Goal: Book appointment/travel/reservation

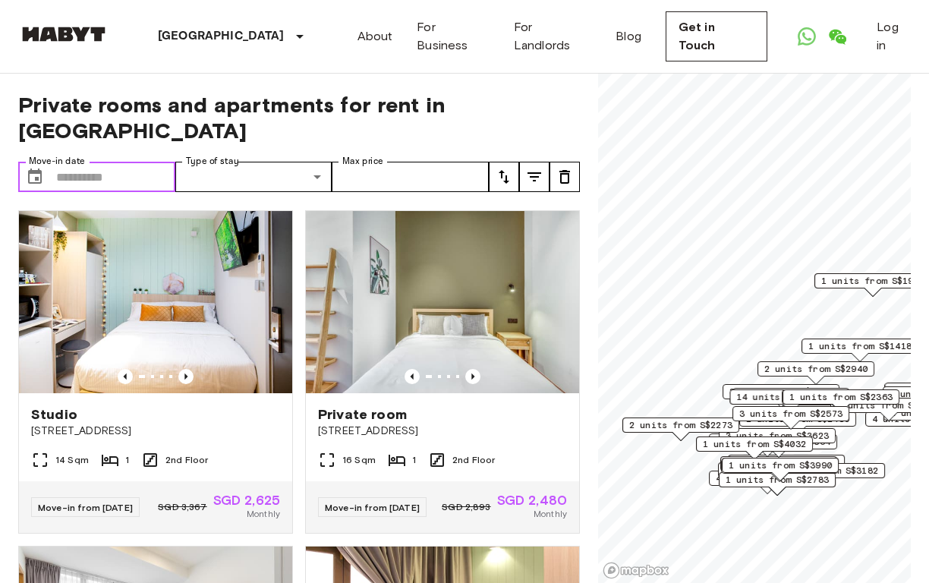
click at [128, 184] on input "Move-in date" at bounding box center [115, 177] width 119 height 30
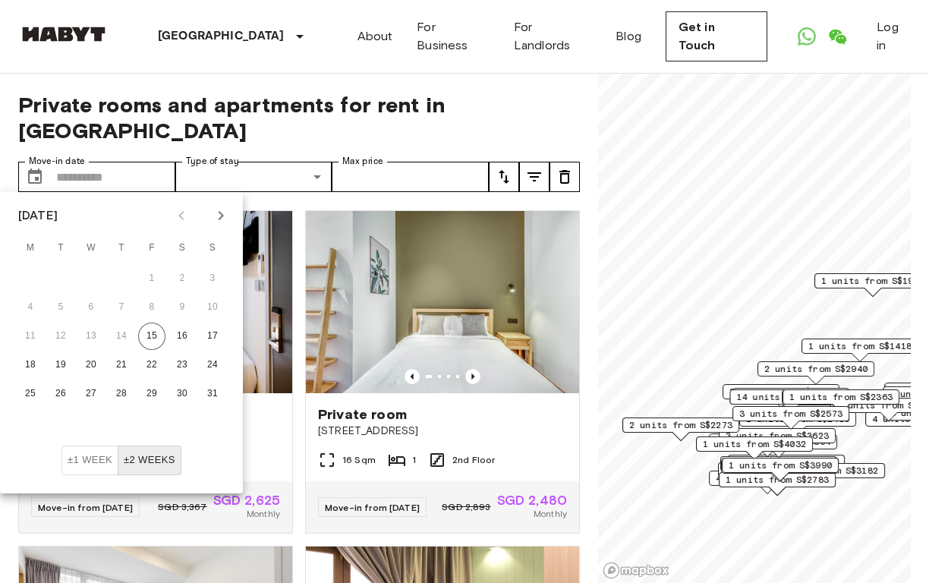
click at [219, 216] on icon "Next month" at bounding box center [221, 215] width 18 height 18
click at [180, 339] on button "20" at bounding box center [182, 336] width 27 height 27
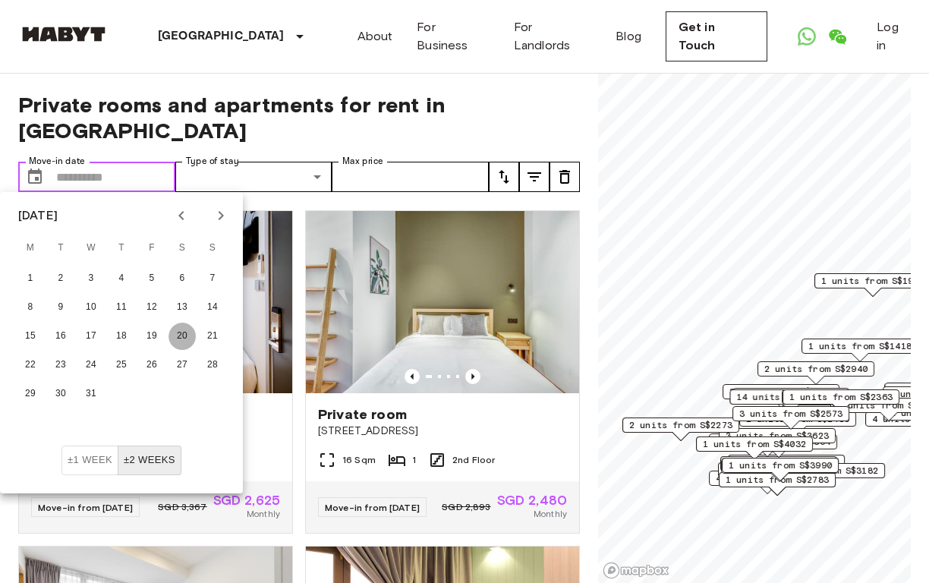
type input "**********"
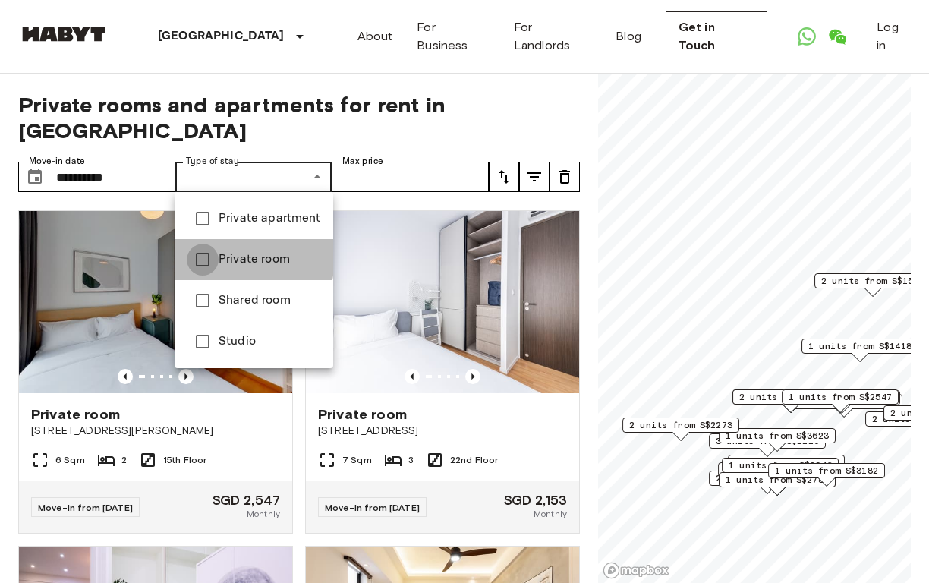
type input "**********"
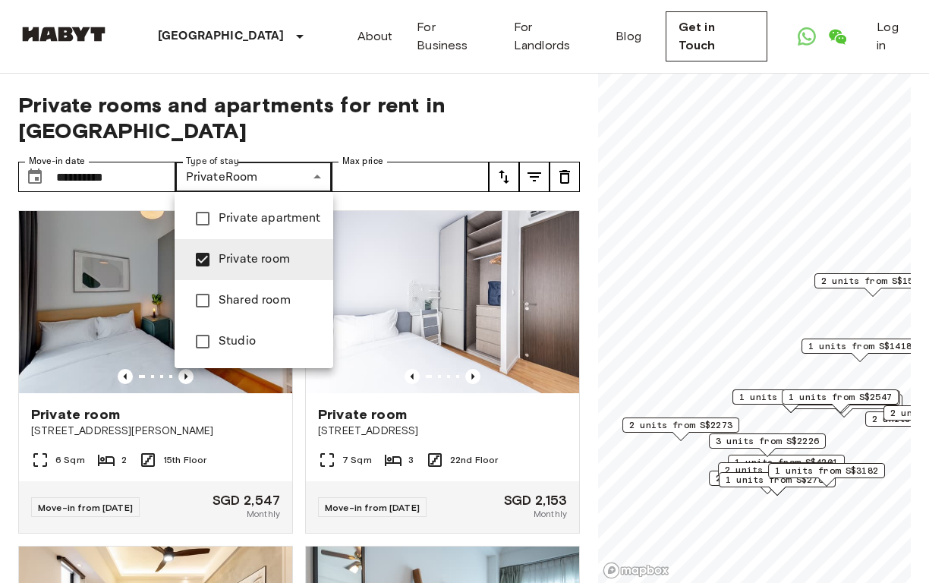
click at [379, 181] on div at bounding box center [464, 291] width 929 height 583
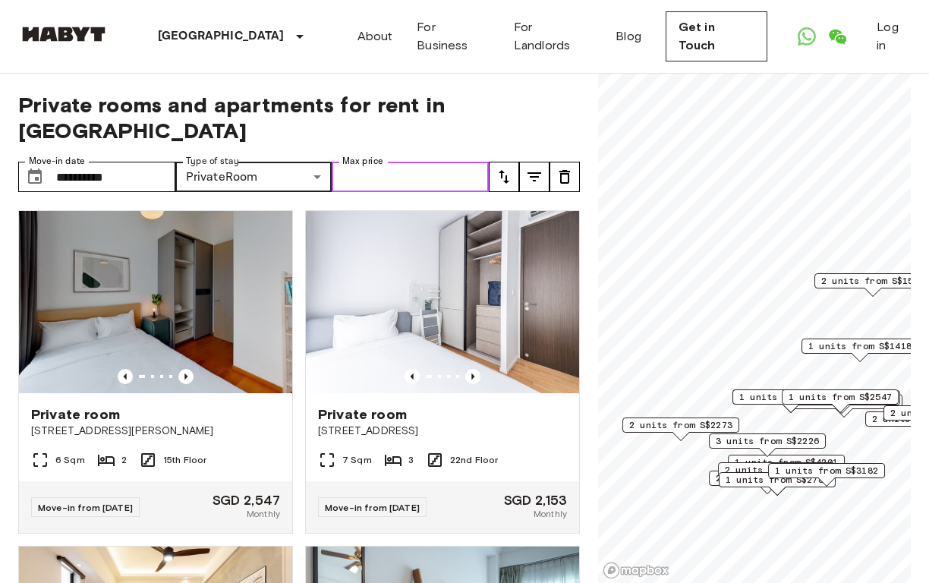
click at [450, 182] on input "Max price" at bounding box center [410, 177] width 157 height 30
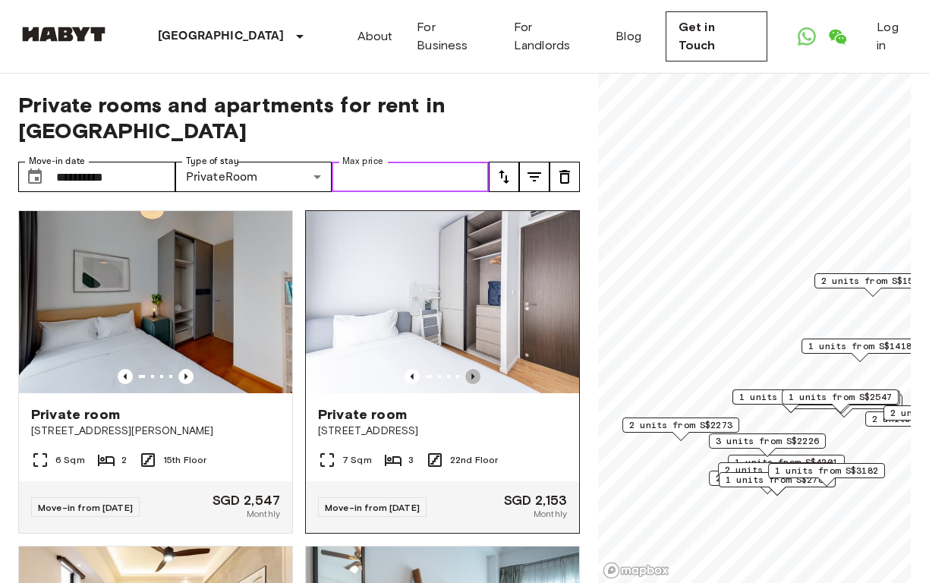
click at [476, 376] on icon "Previous image" at bounding box center [472, 376] width 15 height 15
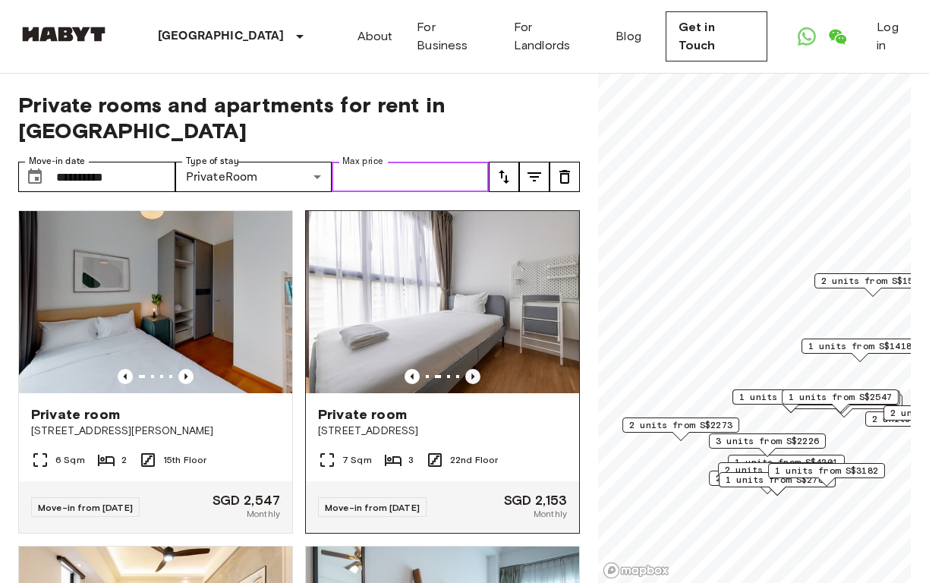
click at [476, 376] on icon "Previous image" at bounding box center [472, 376] width 15 height 15
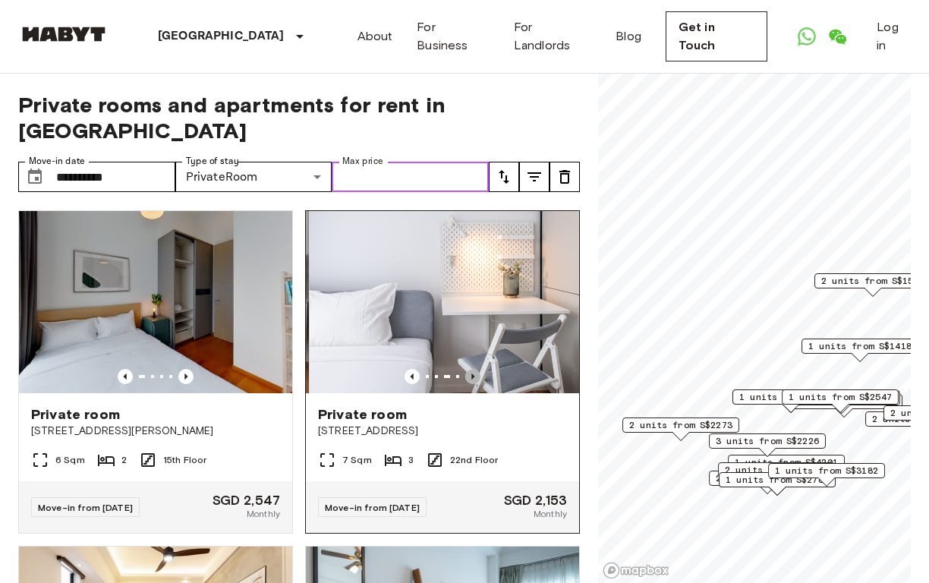
click at [476, 376] on icon "Previous image" at bounding box center [472, 376] width 15 height 15
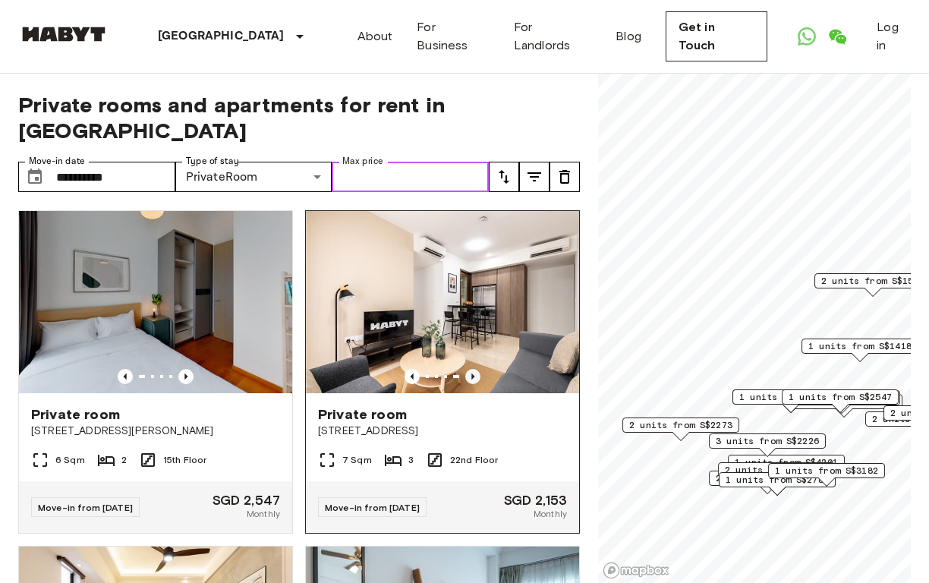
click at [476, 377] on icon "Previous image" at bounding box center [472, 376] width 15 height 15
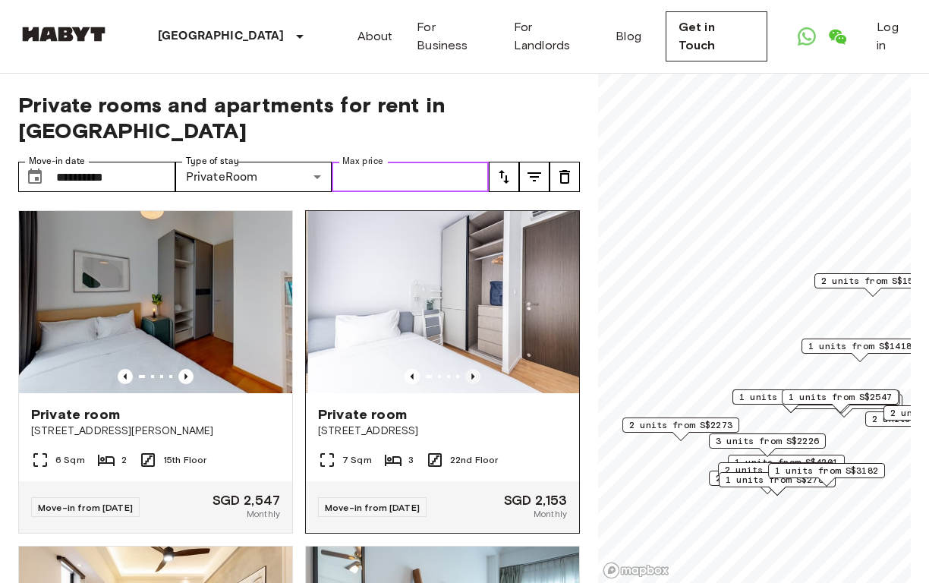
click at [476, 377] on icon "Previous image" at bounding box center [472, 376] width 15 height 15
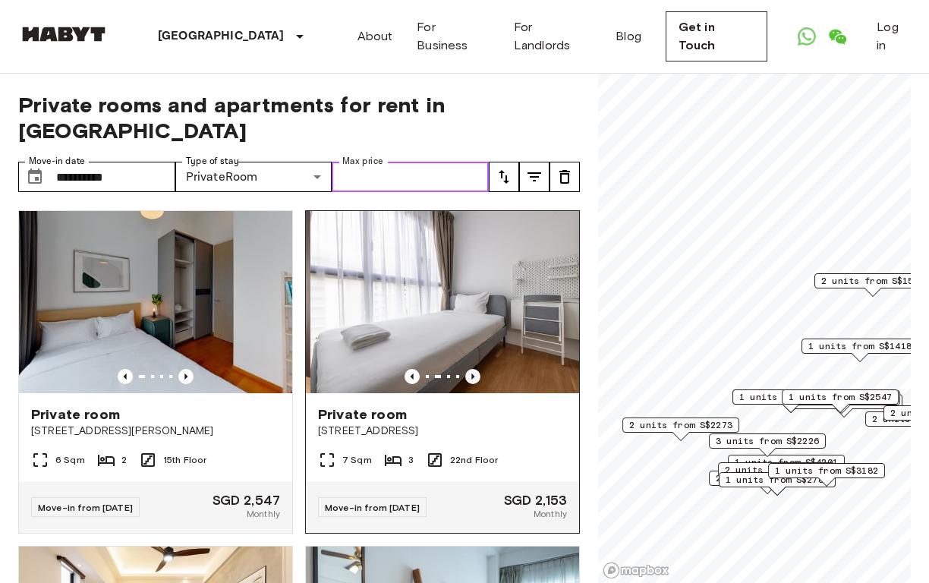
click at [476, 377] on icon "Previous image" at bounding box center [472, 376] width 15 height 15
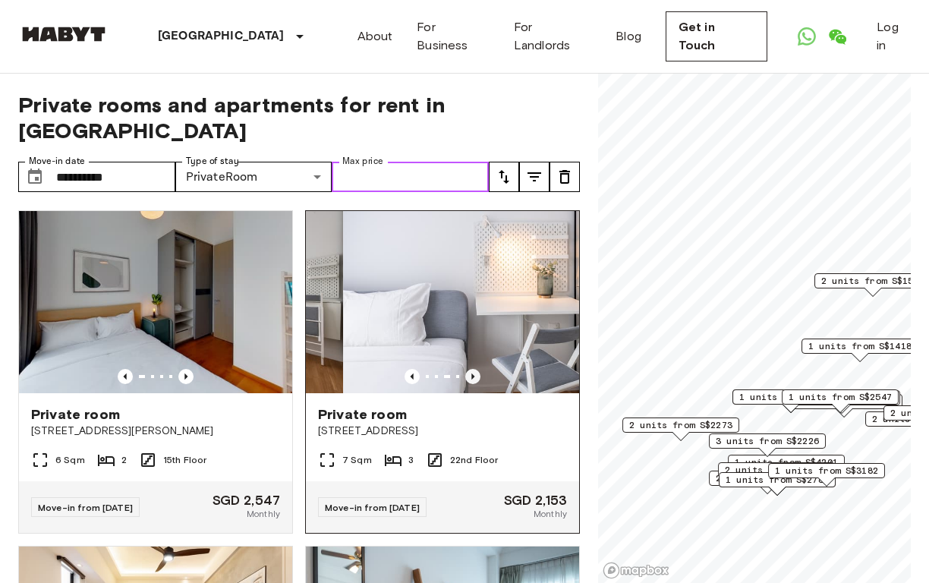
click at [476, 377] on icon "Previous image" at bounding box center [472, 376] width 15 height 15
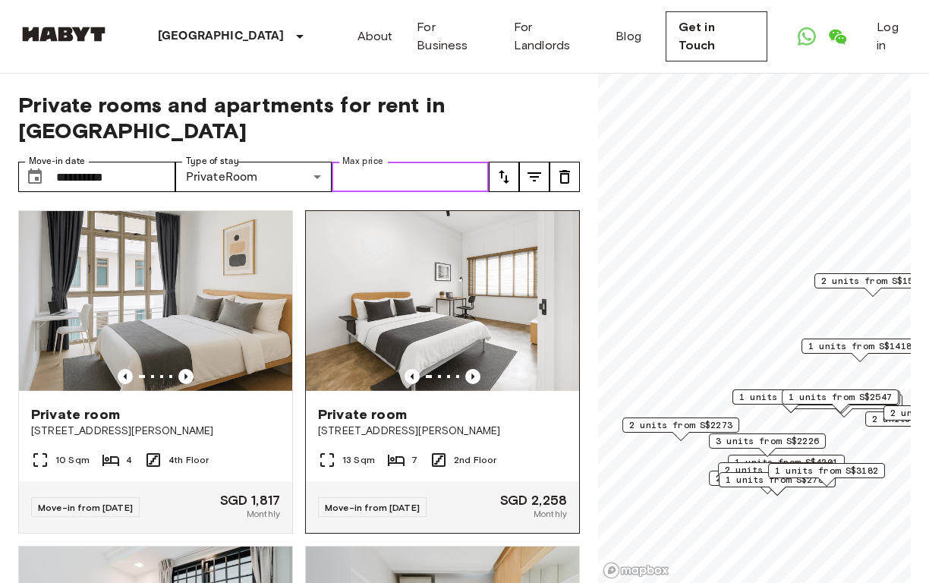
scroll to position [653, 0]
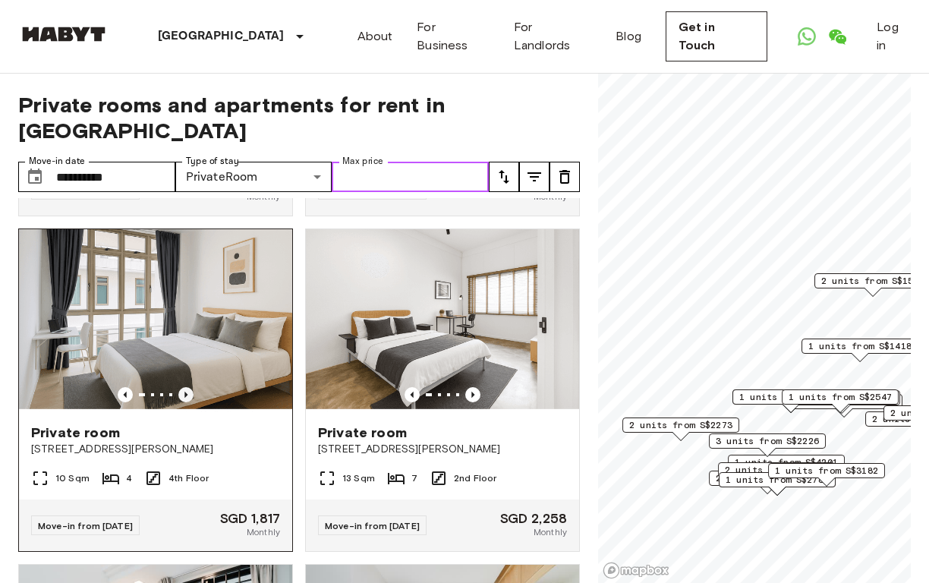
click at [186, 391] on icon "Previous image" at bounding box center [185, 394] width 15 height 15
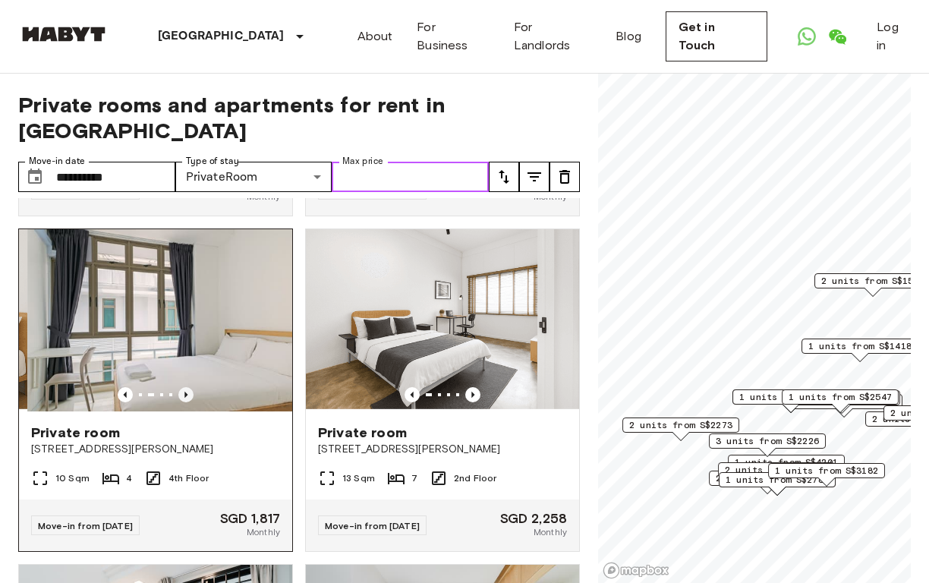
click at [186, 392] on icon "Previous image" at bounding box center [185, 394] width 15 height 15
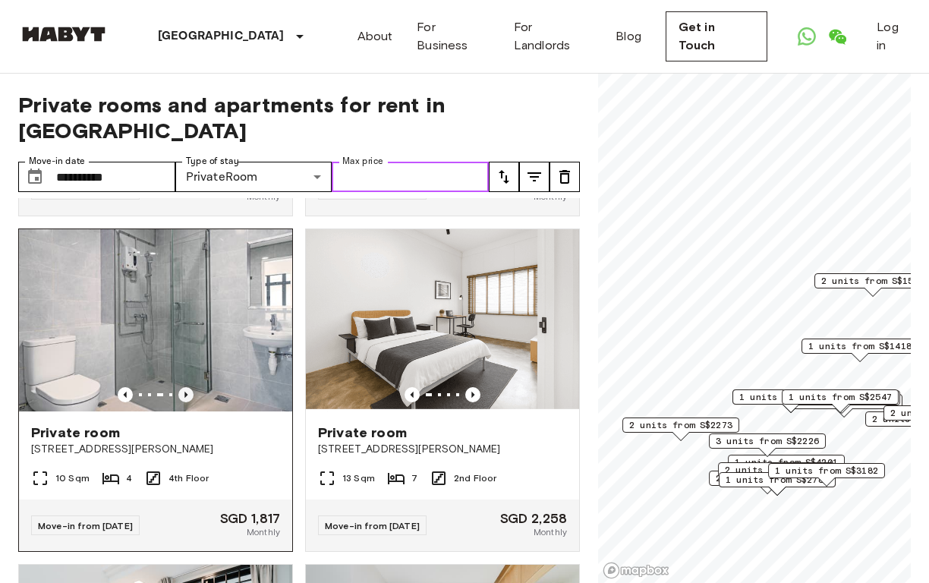
click at [186, 392] on icon "Previous image" at bounding box center [185, 394] width 15 height 15
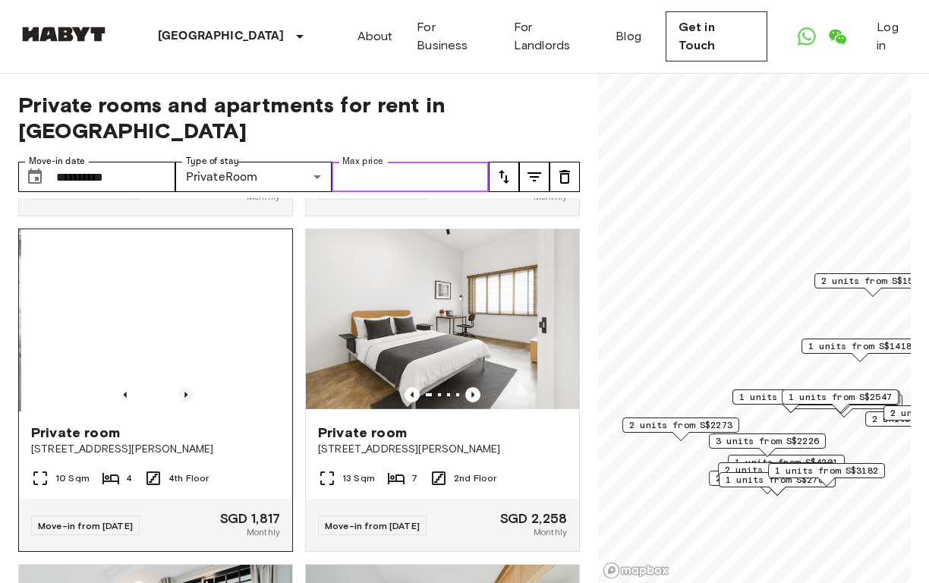
click at [186, 392] on icon "Previous image" at bounding box center [185, 394] width 15 height 15
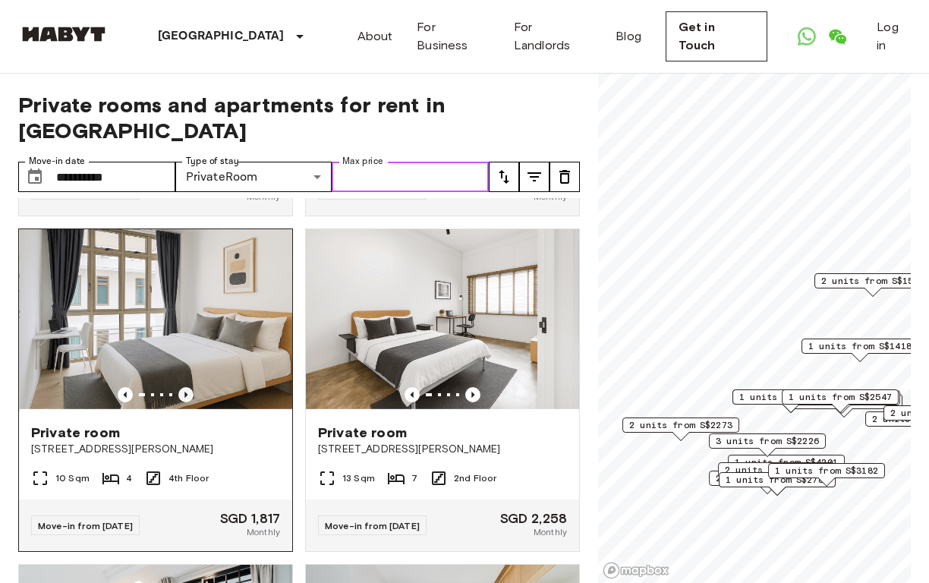
click at [186, 392] on icon "Previous image" at bounding box center [185, 394] width 15 height 15
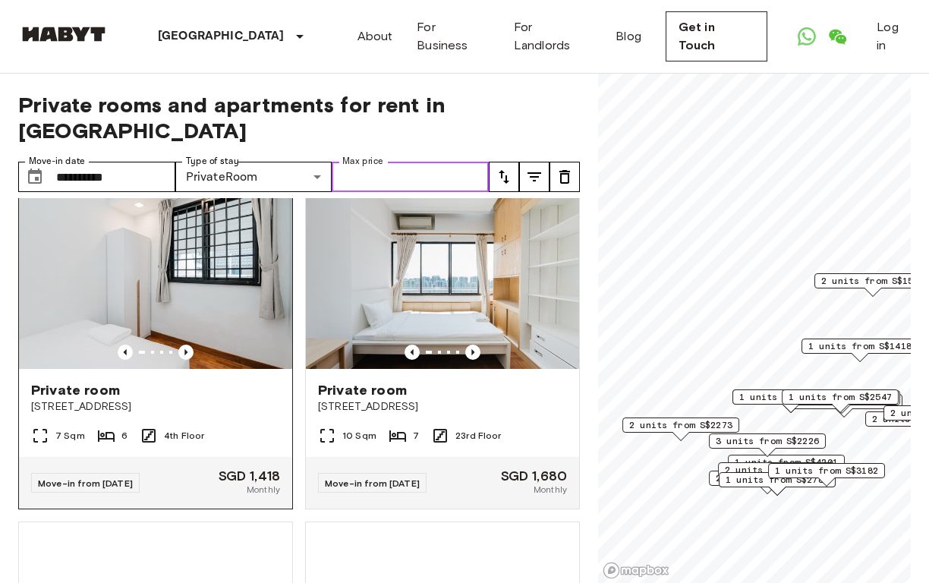
scroll to position [1029, 0]
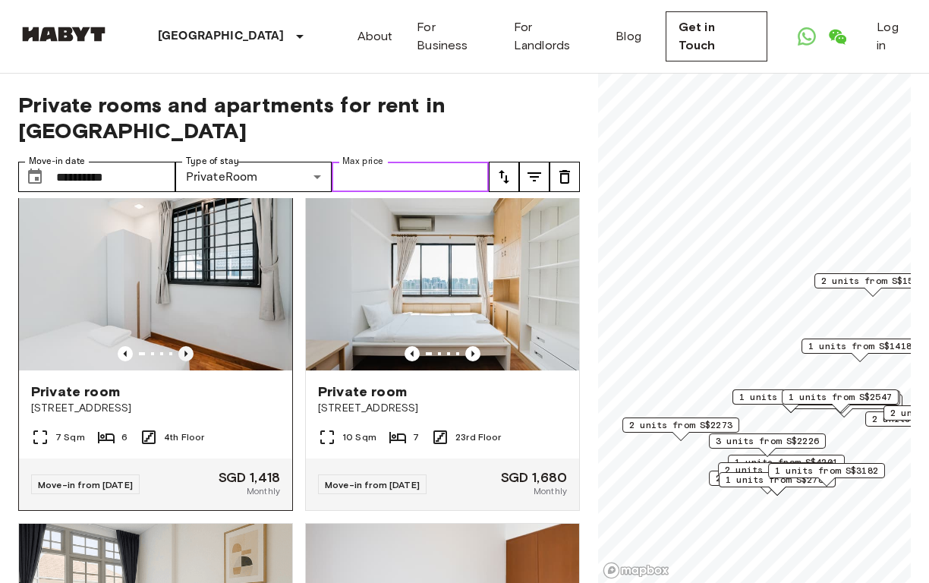
click at [184, 354] on icon "Previous image" at bounding box center [185, 353] width 15 height 15
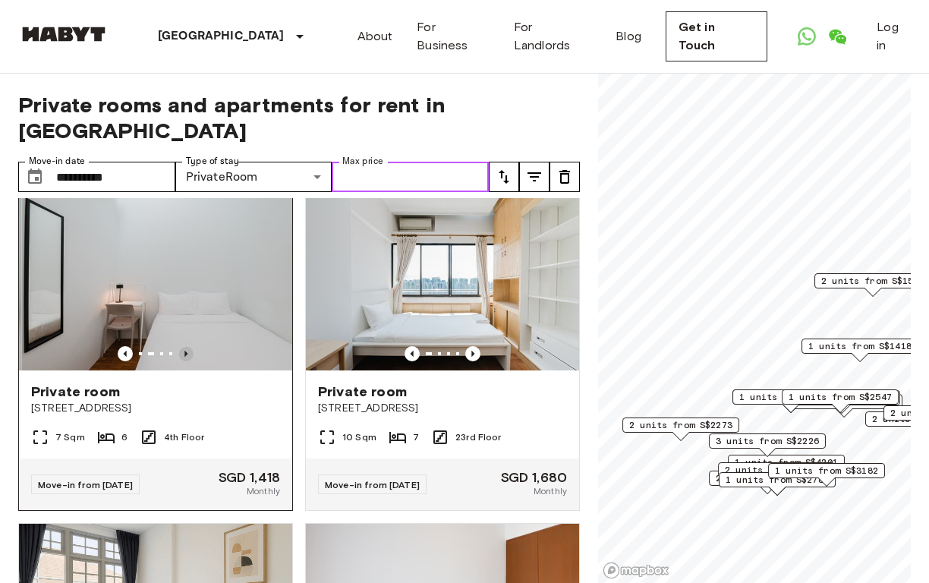
click at [184, 354] on icon "Previous image" at bounding box center [185, 353] width 15 height 15
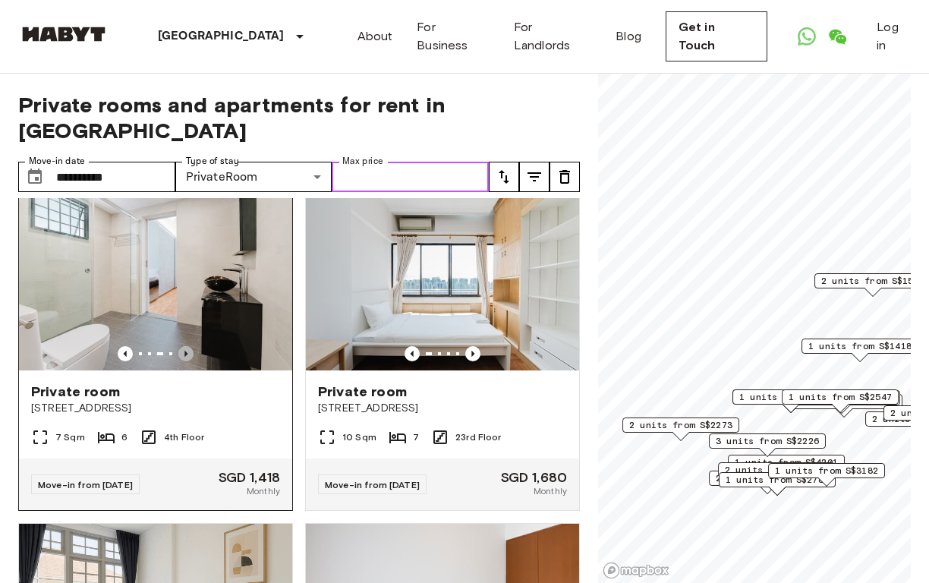
click at [184, 354] on icon "Previous image" at bounding box center [185, 353] width 15 height 15
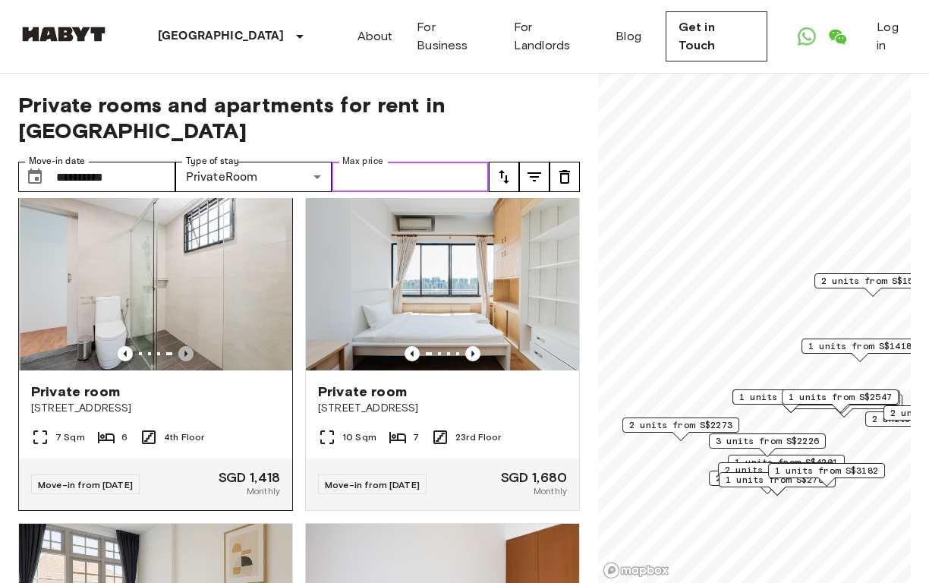
click at [184, 355] on icon "Previous image" at bounding box center [185, 353] width 15 height 15
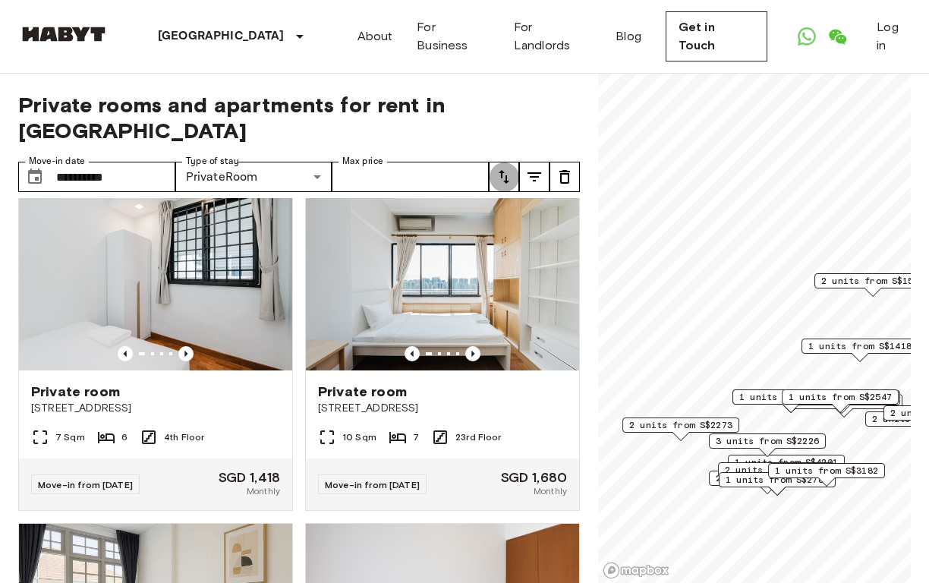
click at [507, 177] on icon "tune" at bounding box center [504, 177] width 11 height 14
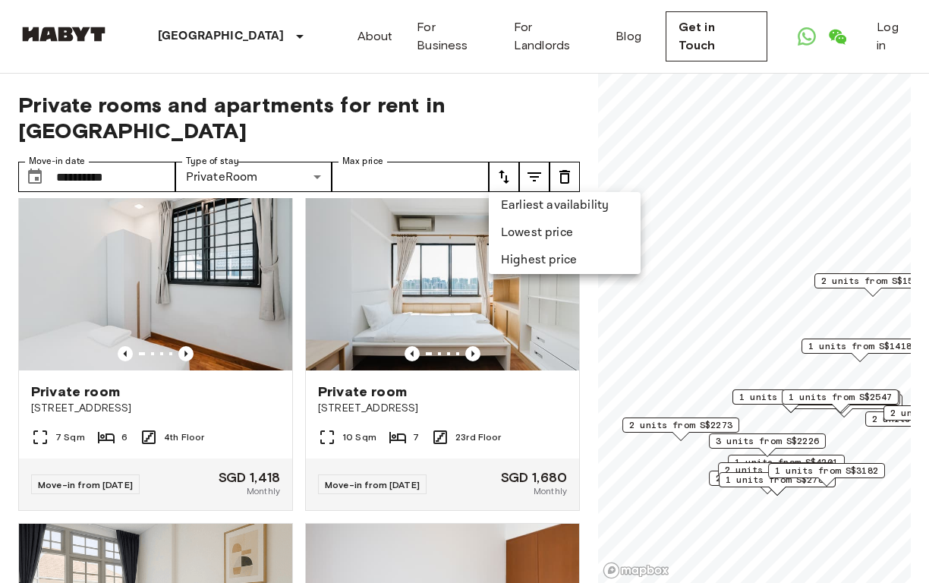
click at [512, 235] on li "Lowest price" at bounding box center [565, 232] width 152 height 27
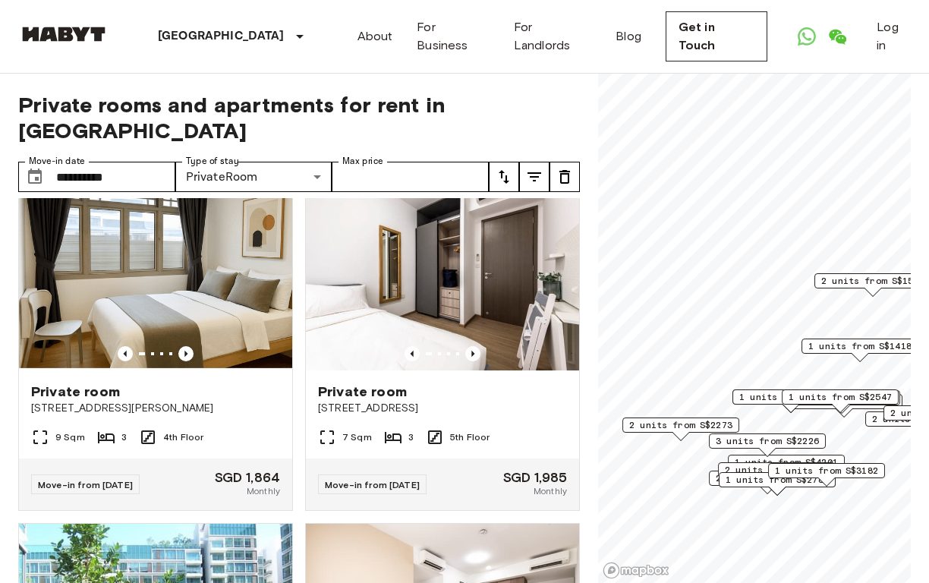
click at [534, 173] on icon "tune" at bounding box center [535, 176] width 14 height 9
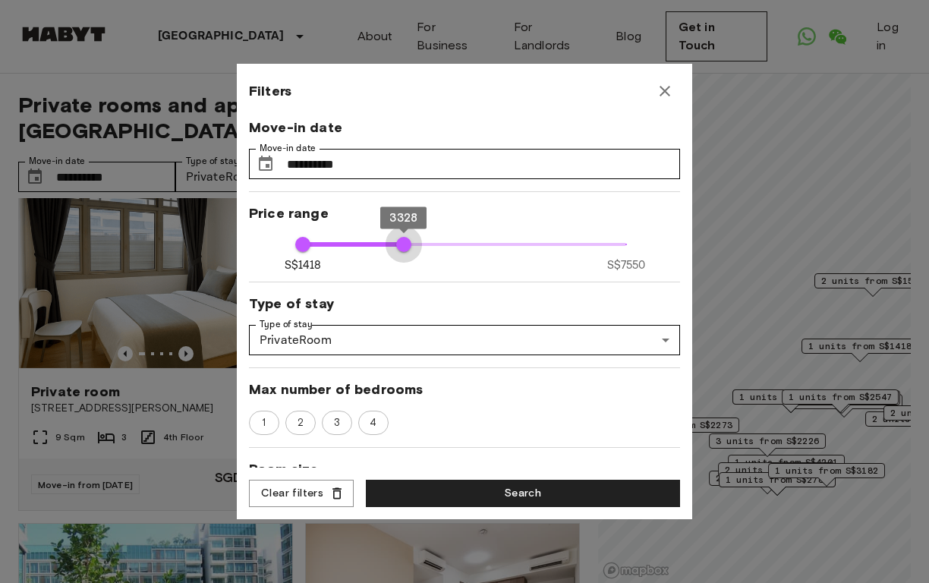
type input "****"
drag, startPoint x: 626, startPoint y: 244, endPoint x: 407, endPoint y: 246, distance: 218.6
click at [406, 246] on span "3328" at bounding box center [403, 244] width 15 height 15
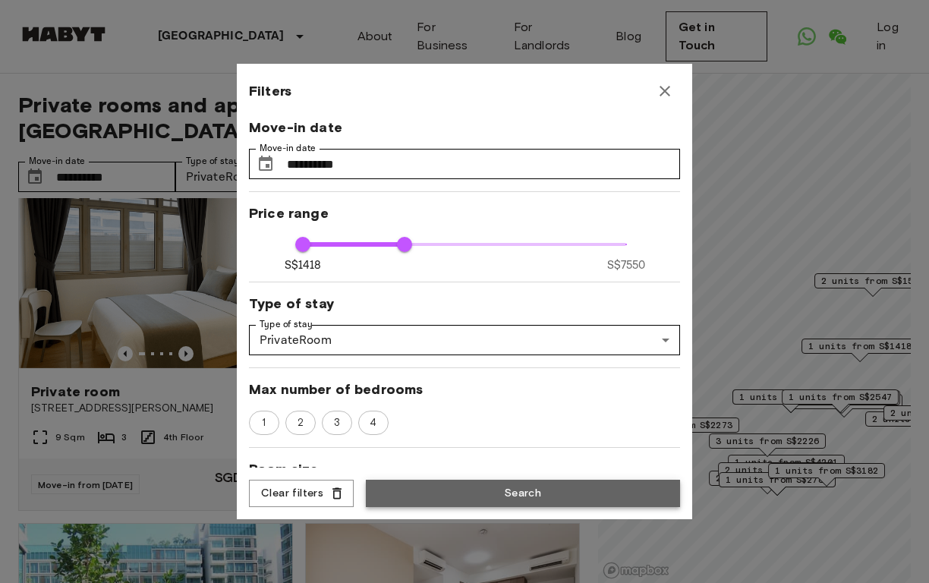
click at [434, 496] on button "Search" at bounding box center [523, 494] width 314 height 28
type input "****"
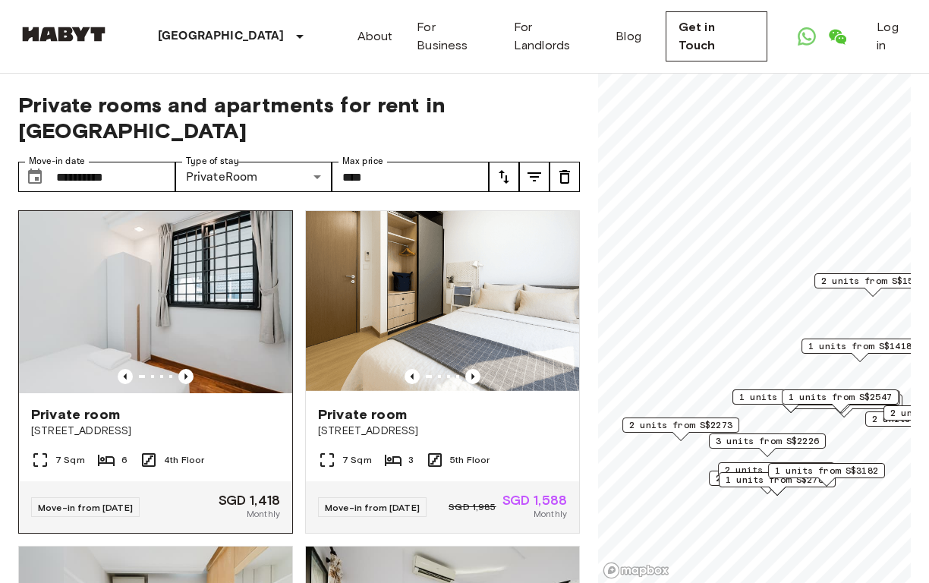
click at [190, 322] on img at bounding box center [155, 302] width 273 height 182
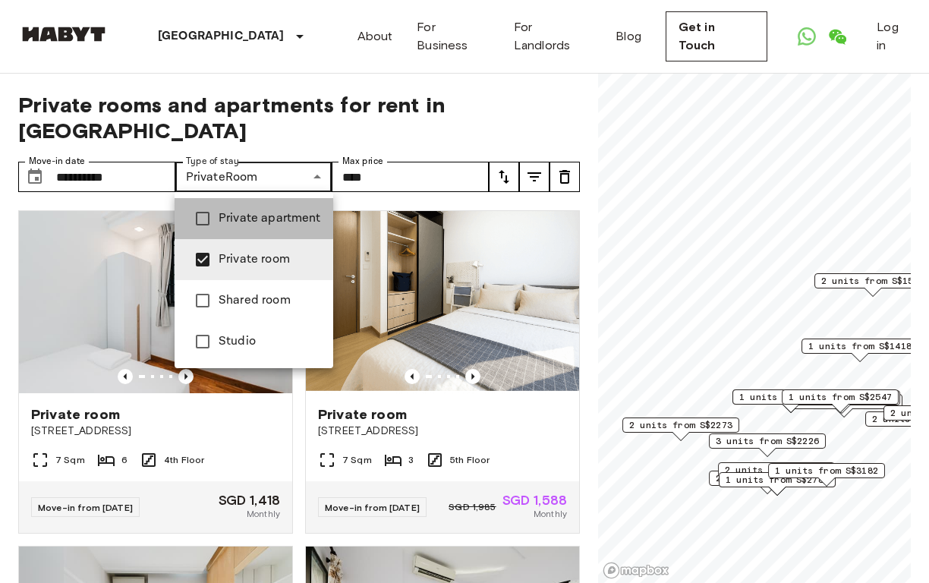
click at [227, 213] on span "Private apartment" at bounding box center [270, 219] width 102 height 18
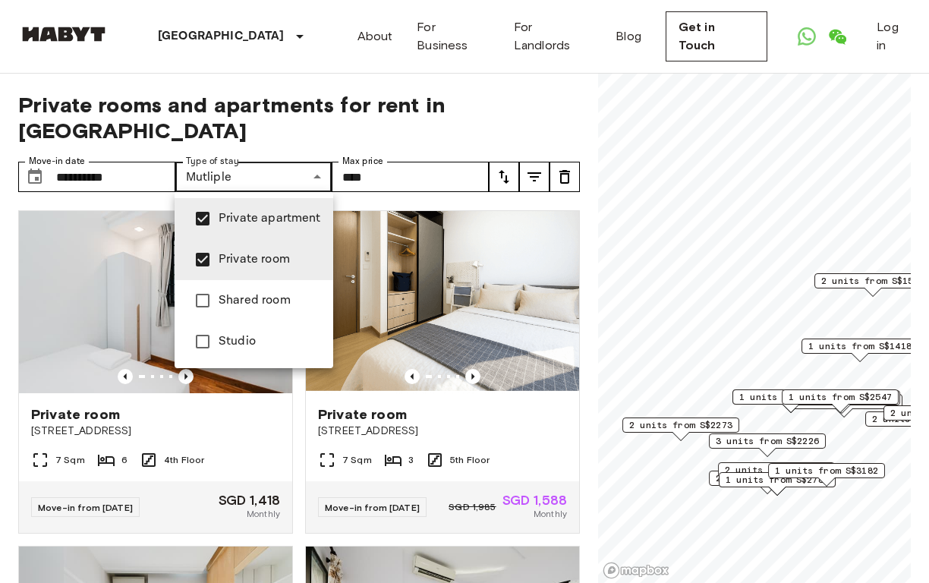
type input "**********"
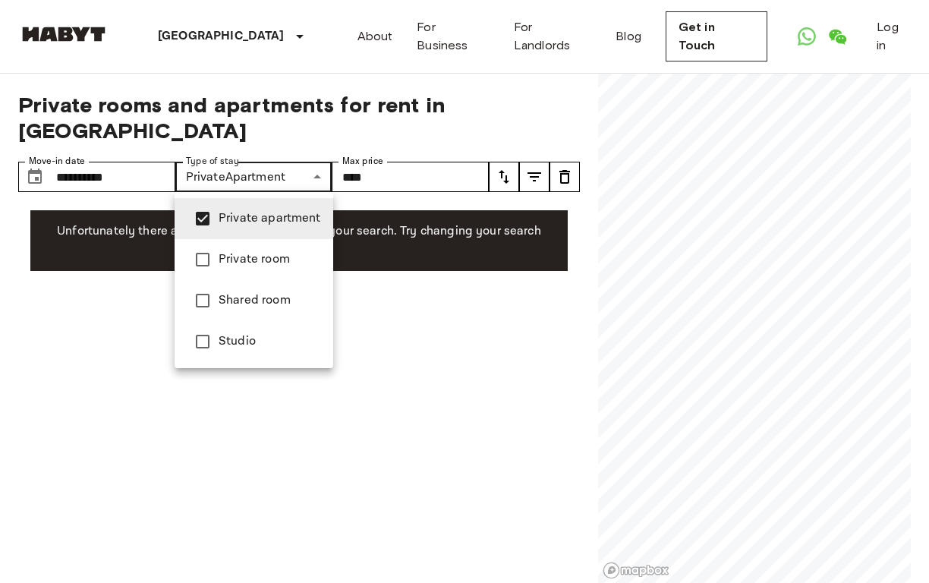
click at [302, 411] on div at bounding box center [464, 291] width 929 height 583
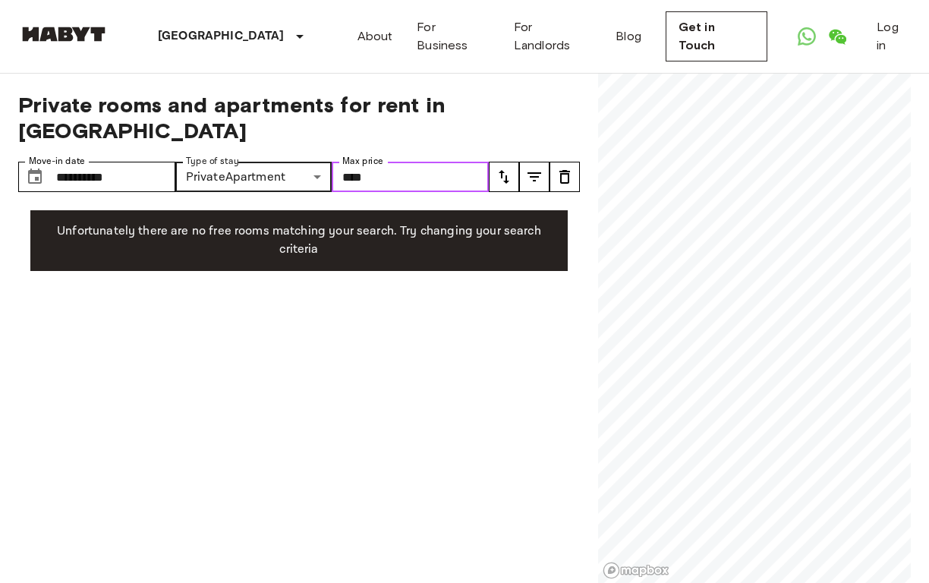
click at [380, 180] on input "****" at bounding box center [410, 177] width 157 height 30
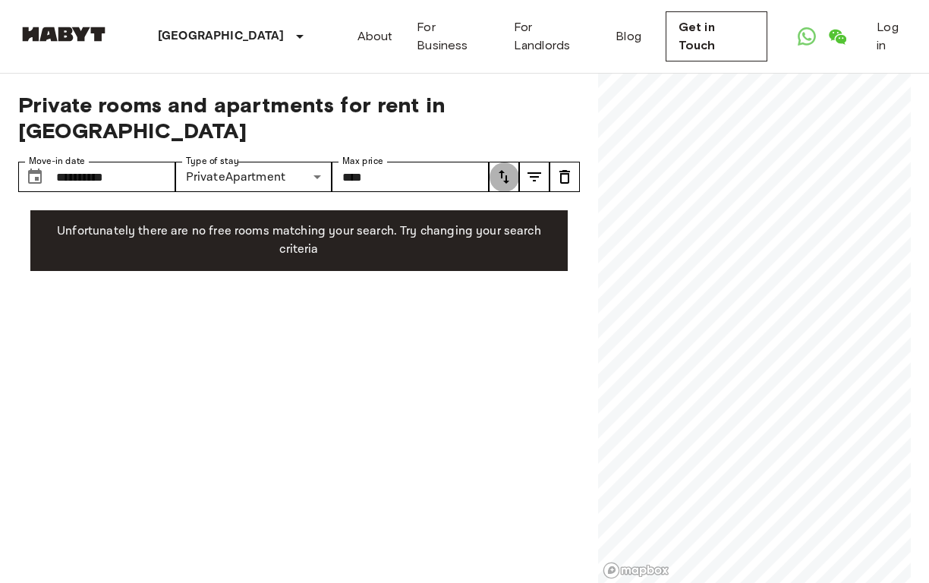
click at [500, 178] on icon "tune" at bounding box center [504, 177] width 18 height 18
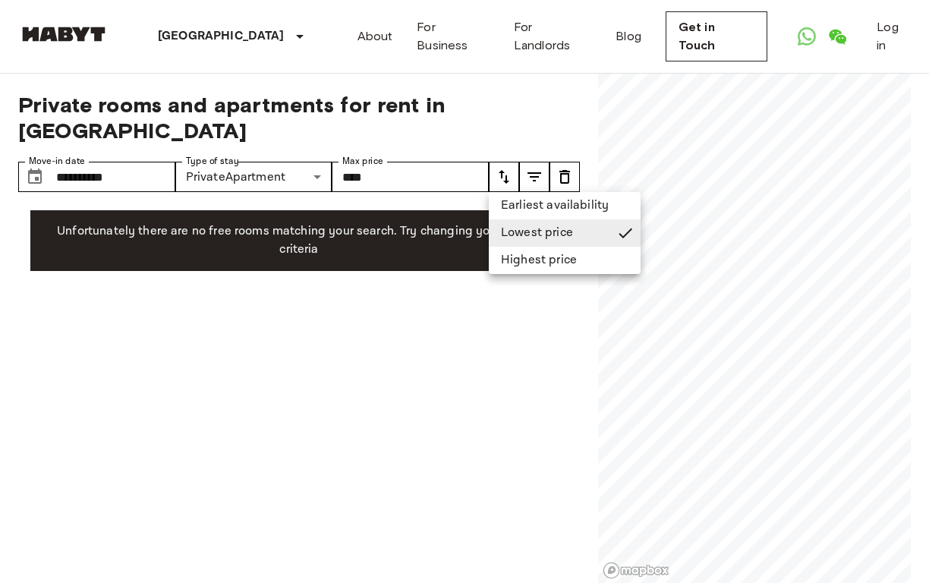
click at [371, 178] on div at bounding box center [464, 291] width 929 height 583
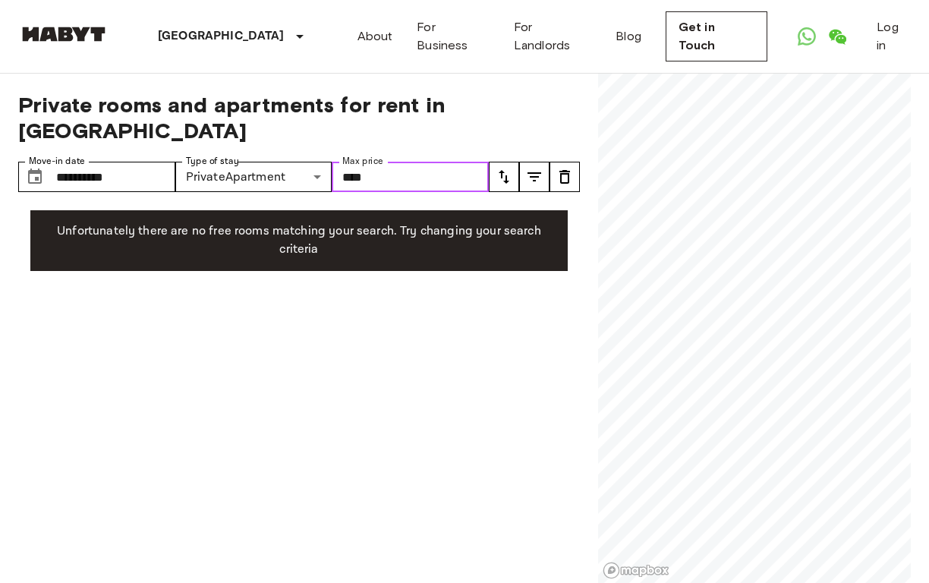
click at [377, 177] on input "****" at bounding box center [410, 177] width 157 height 30
drag, startPoint x: 377, startPoint y: 177, endPoint x: 339, endPoint y: 177, distance: 38.0
click at [339, 177] on input "****" at bounding box center [410, 177] width 157 height 30
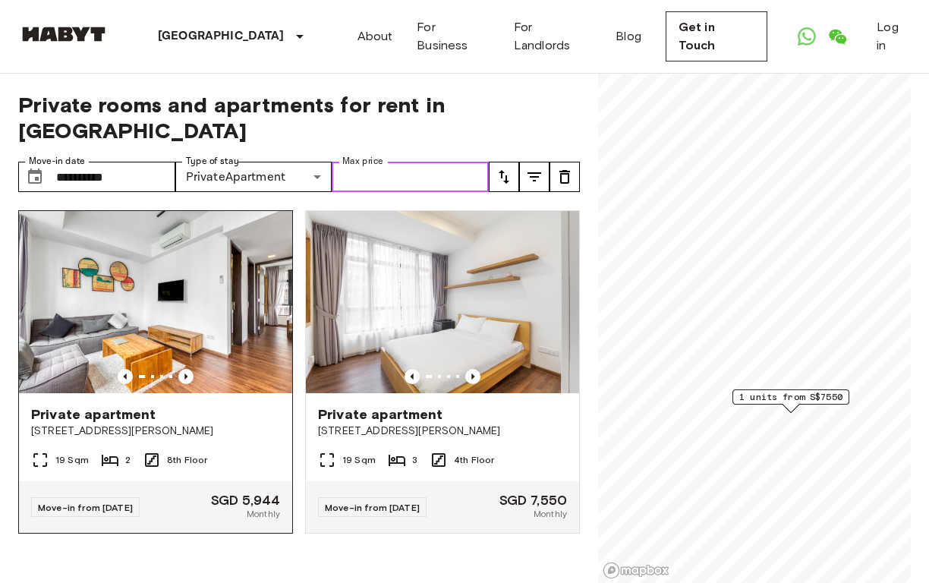
click at [216, 324] on img at bounding box center [155, 302] width 273 height 182
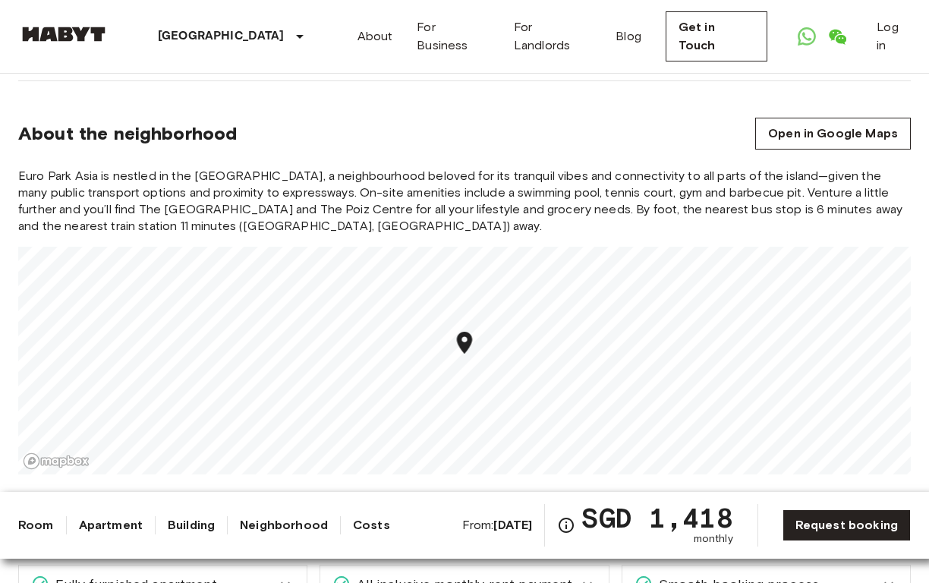
scroll to position [1736, 0]
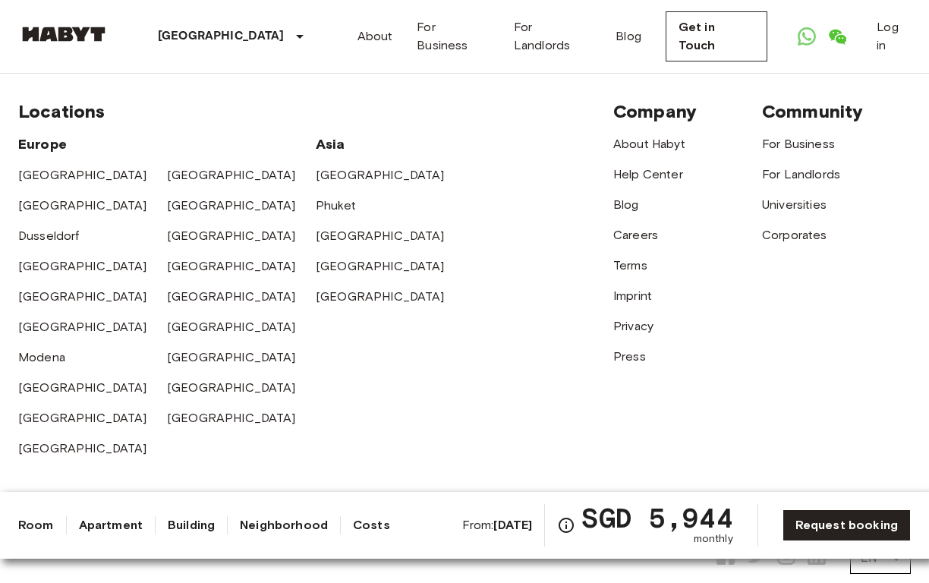
scroll to position [3644, 0]
